Goal: Task Accomplishment & Management: Manage account settings

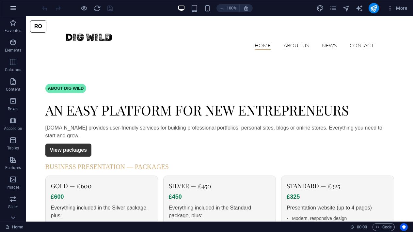
click at [12, 9] on icon "button" at bounding box center [13, 8] width 8 height 8
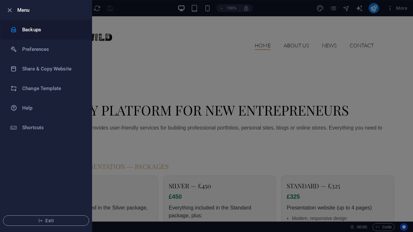
click at [29, 32] on h6 "Backups" at bounding box center [52, 30] width 60 height 8
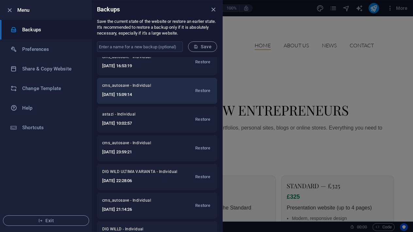
scroll to position [9, 0]
click at [147, 93] on h6 "2025-09-28 15:09:14" at bounding box center [134, 94] width 64 height 8
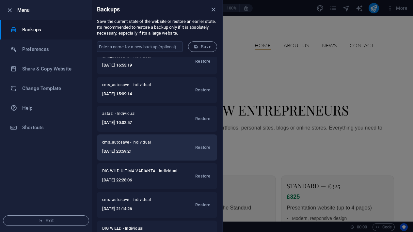
click at [153, 135] on div "cms_autosave - Individual 2025-09-27 23:59:21 Restore" at bounding box center [157, 147] width 120 height 26
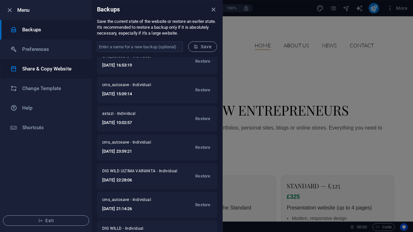
click at [60, 73] on li "Share & Copy Website" at bounding box center [45, 69] width 91 height 20
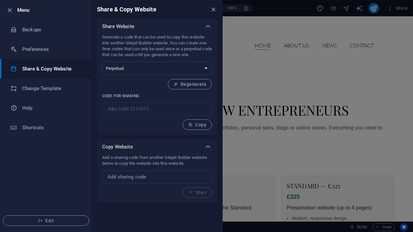
click at [198, 130] on div "Generate a code that can be used to copy this website into another Sitejet Buil…" at bounding box center [157, 84] width 120 height 101
click at [197, 125] on span "Copy" at bounding box center [197, 124] width 18 height 5
click at [191, 87] on button "Regenerate" at bounding box center [190, 84] width 44 height 10
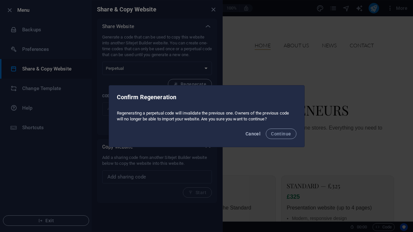
click at [249, 130] on button "Cancel" at bounding box center [253, 134] width 20 height 10
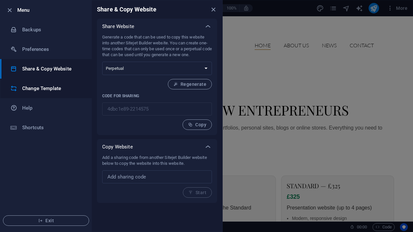
click at [54, 96] on li "Change Template" at bounding box center [45, 89] width 91 height 20
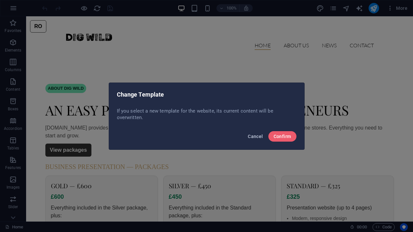
click at [255, 137] on span "Cancel" at bounding box center [255, 136] width 15 height 5
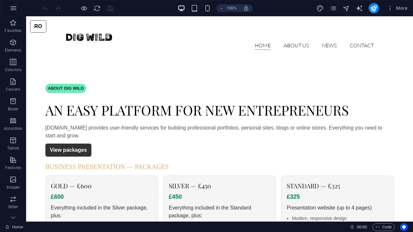
scroll to position [0, 0]
click at [13, 8] on icon "button" at bounding box center [13, 8] width 8 height 8
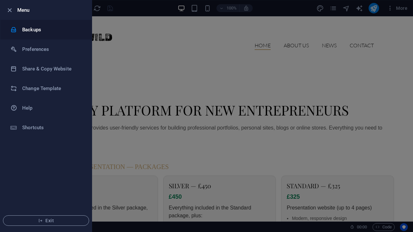
click at [27, 31] on h6 "Backups" at bounding box center [52, 30] width 60 height 8
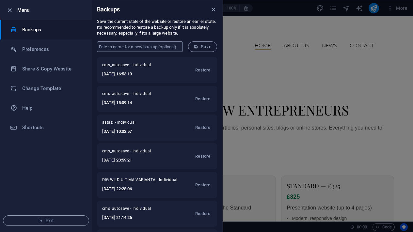
click at [129, 46] on input "text" at bounding box center [140, 46] width 86 height 10
click at [54, 68] on h6 "Share & Copy Website" at bounding box center [52, 69] width 60 height 8
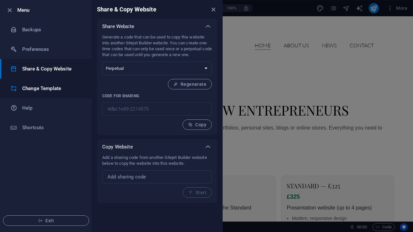
click at [46, 87] on h6 "Change Template" at bounding box center [52, 89] width 60 height 8
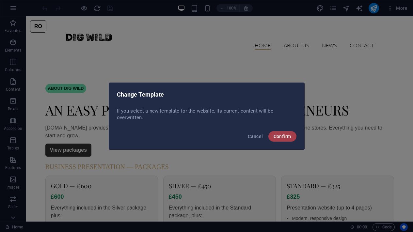
click at [286, 138] on span "Confirm" at bounding box center [283, 136] width 18 height 5
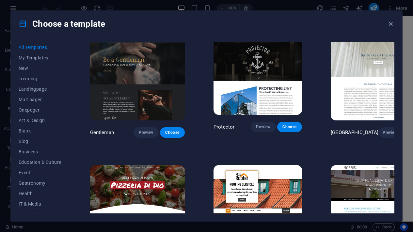
scroll to position [2655, 0]
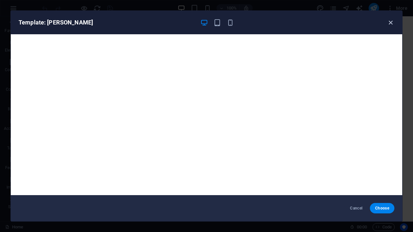
click at [393, 23] on icon "button" at bounding box center [391, 23] width 8 height 8
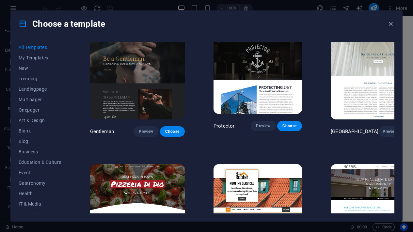
click at [388, 19] on div "Choose a template" at bounding box center [206, 24] width 391 height 26
click at [391, 26] on icon "button" at bounding box center [391, 24] width 8 height 8
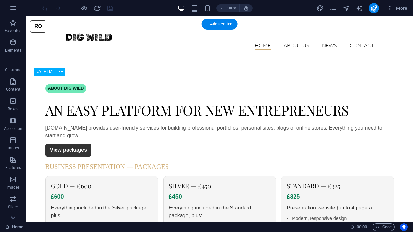
scroll to position [0, 0]
